Goal: Task Accomplishment & Management: Use online tool/utility

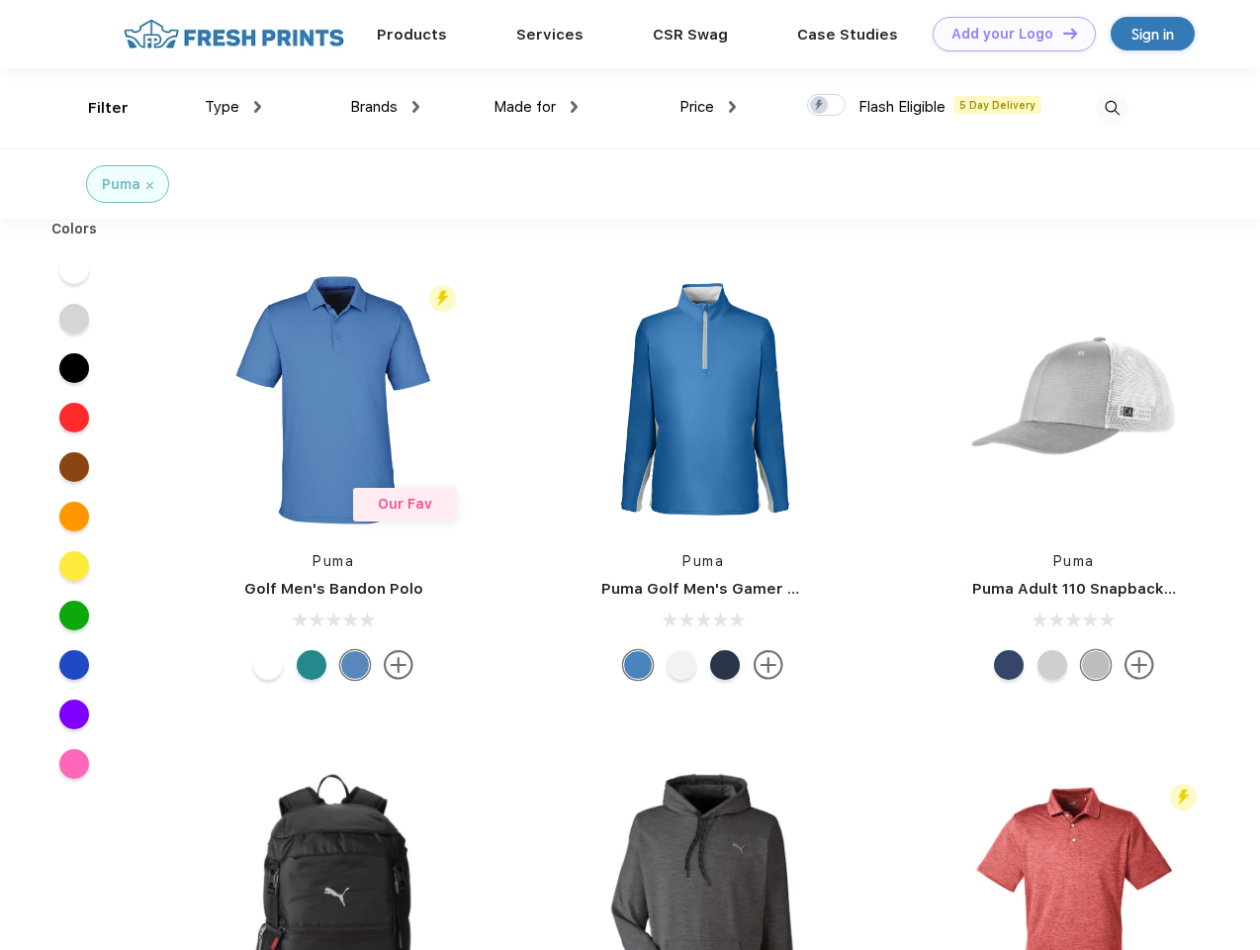
click at [1007, 34] on link "Add your Logo Design Tool" at bounding box center [1014, 34] width 163 height 35
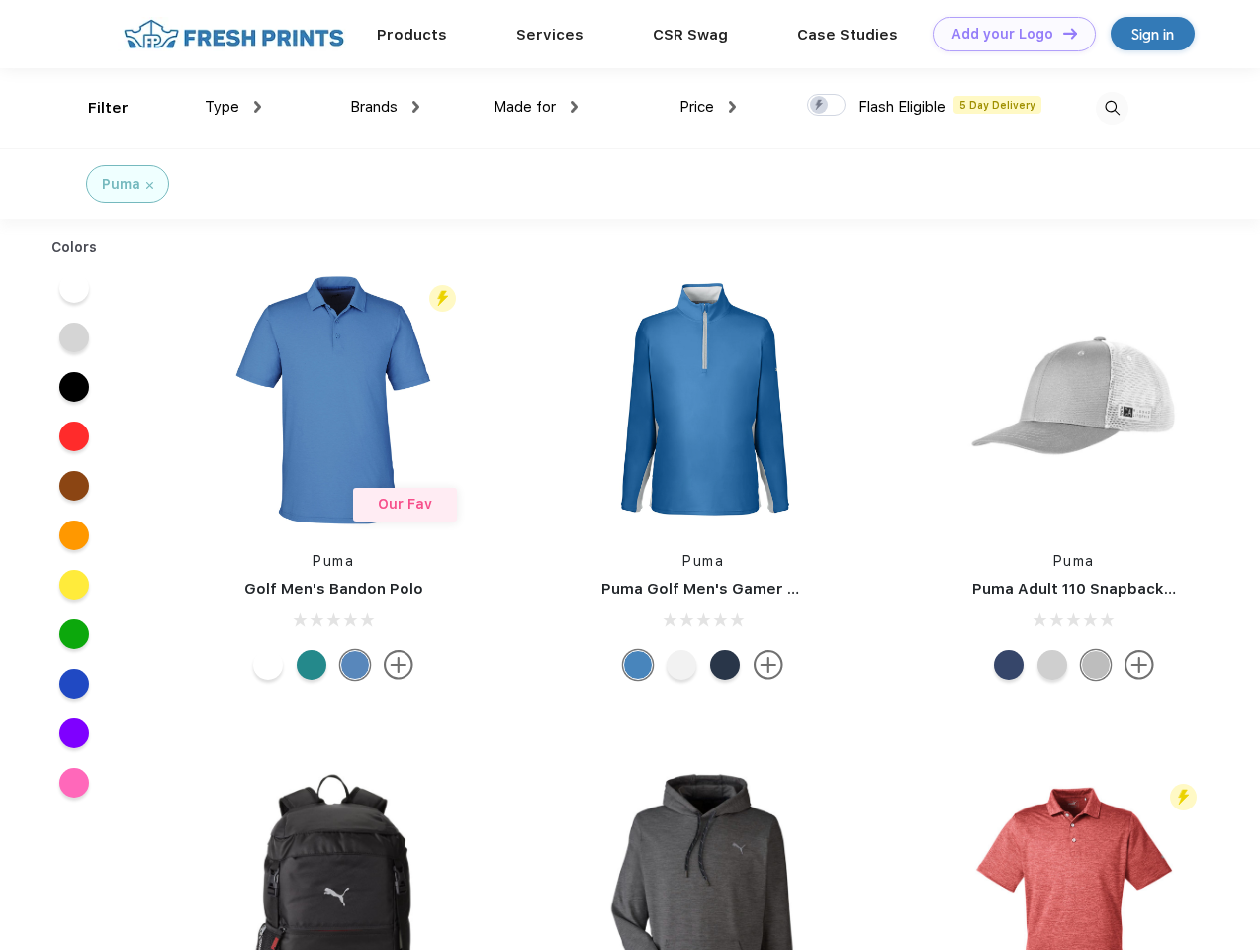
click at [0, 0] on div "Design Tool" at bounding box center [0, 0] width 0 height 0
click at [1061, 33] on link "Add your Logo Design Tool" at bounding box center [1014, 34] width 163 height 35
click at [95, 108] on div "Filter" at bounding box center [108, 108] width 41 height 23
click at [233, 107] on span "Type" at bounding box center [222, 107] width 35 height 18
click at [385, 107] on span "Brands" at bounding box center [373, 107] width 47 height 18
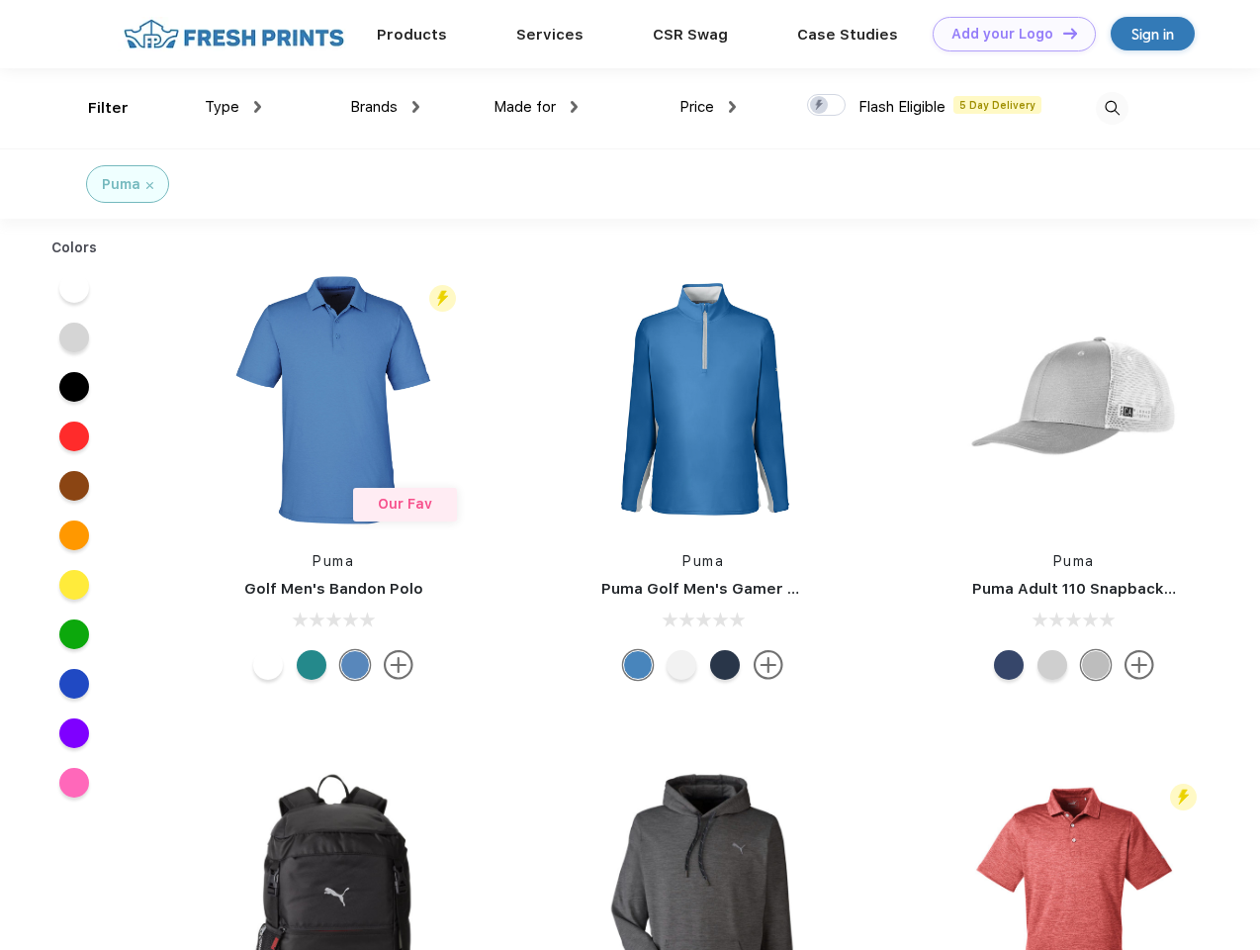
click at [536, 107] on span "Made for" at bounding box center [525, 107] width 62 height 18
click at [708, 107] on span "Price" at bounding box center [697, 107] width 35 height 18
click at [827, 106] on div at bounding box center [826, 105] width 39 height 22
click at [820, 106] on input "checkbox" at bounding box center [813, 99] width 13 height 13
click at [1112, 108] on img at bounding box center [1112, 108] width 33 height 33
